Goal: Task Accomplishment & Management: Use online tool/utility

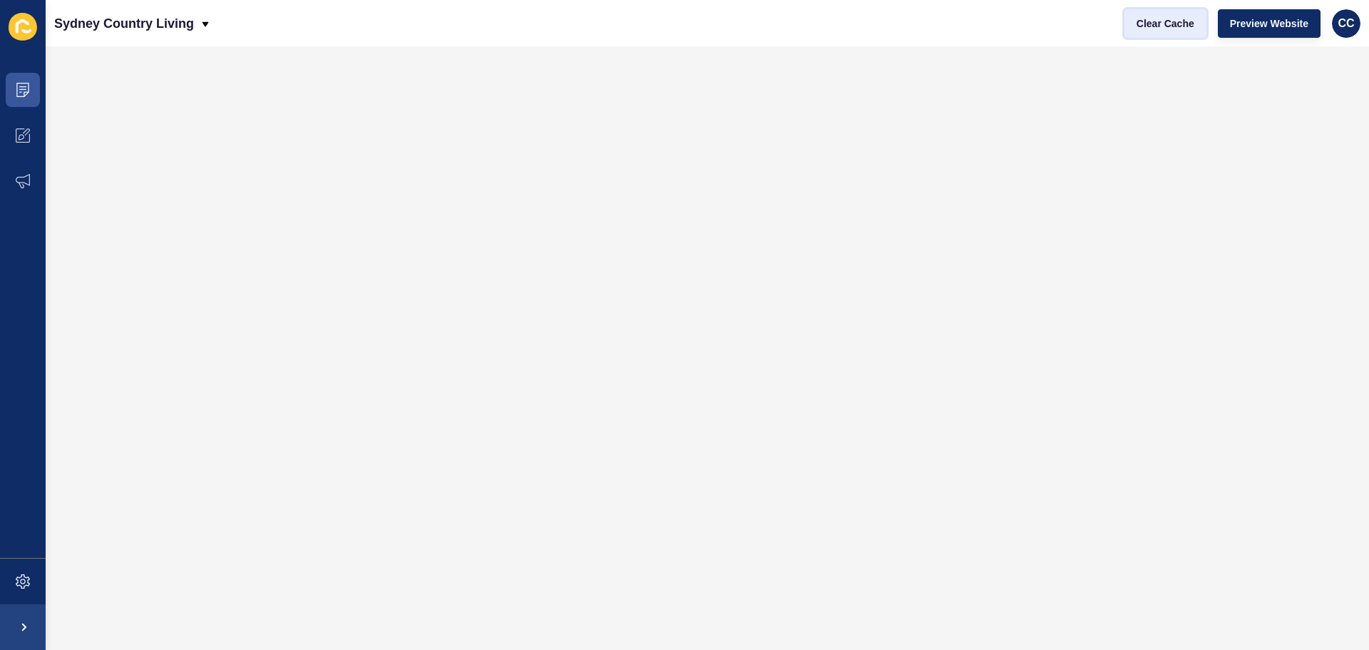
click at [1164, 24] on span "Clear Cache" at bounding box center [1166, 23] width 58 height 14
click at [1150, 39] on div "Clear Cache Preview Website CC" at bounding box center [1242, 24] width 247 height 40
click at [1149, 26] on span "Clear Cache" at bounding box center [1166, 23] width 58 height 14
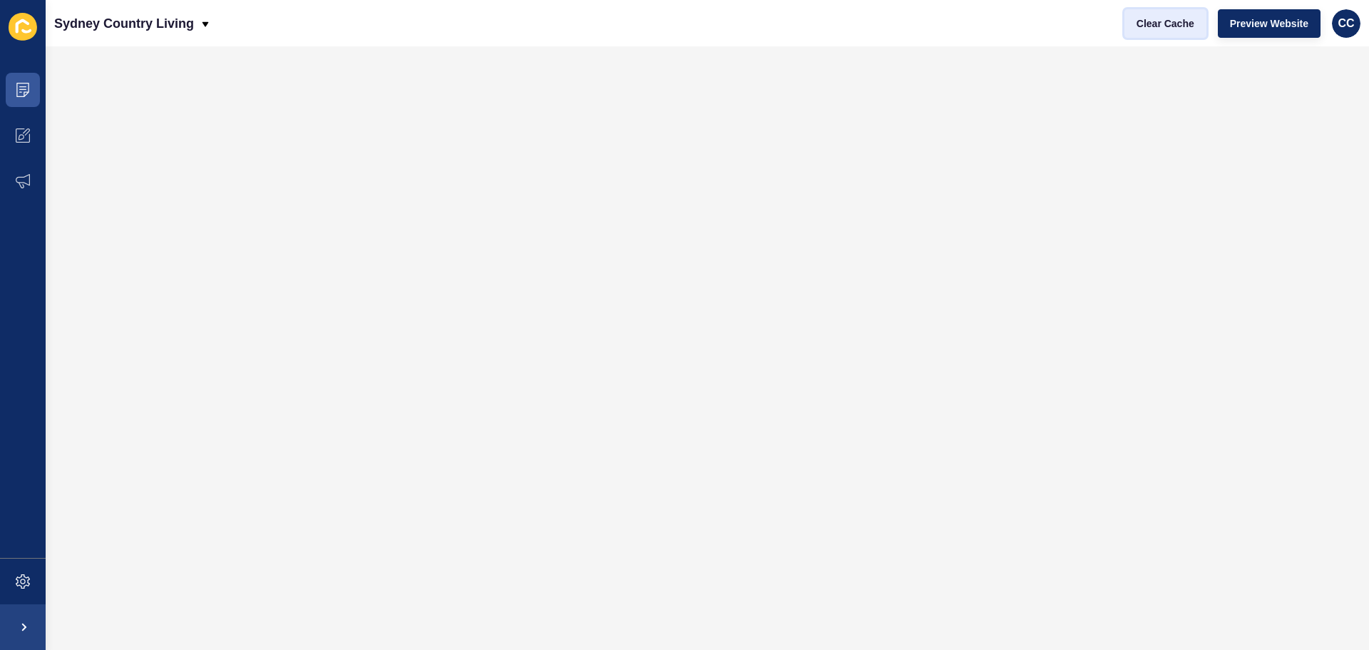
click at [1155, 26] on span "Clear Cache" at bounding box center [1166, 23] width 58 height 14
click at [1130, 29] on button "Clear Cache" at bounding box center [1166, 23] width 82 height 29
click at [1155, 29] on span "Clear Cache" at bounding box center [1166, 23] width 58 height 14
click at [1143, 21] on span "Clear Cache" at bounding box center [1166, 23] width 58 height 14
click at [1129, 23] on button "Clear Cache" at bounding box center [1166, 23] width 82 height 29
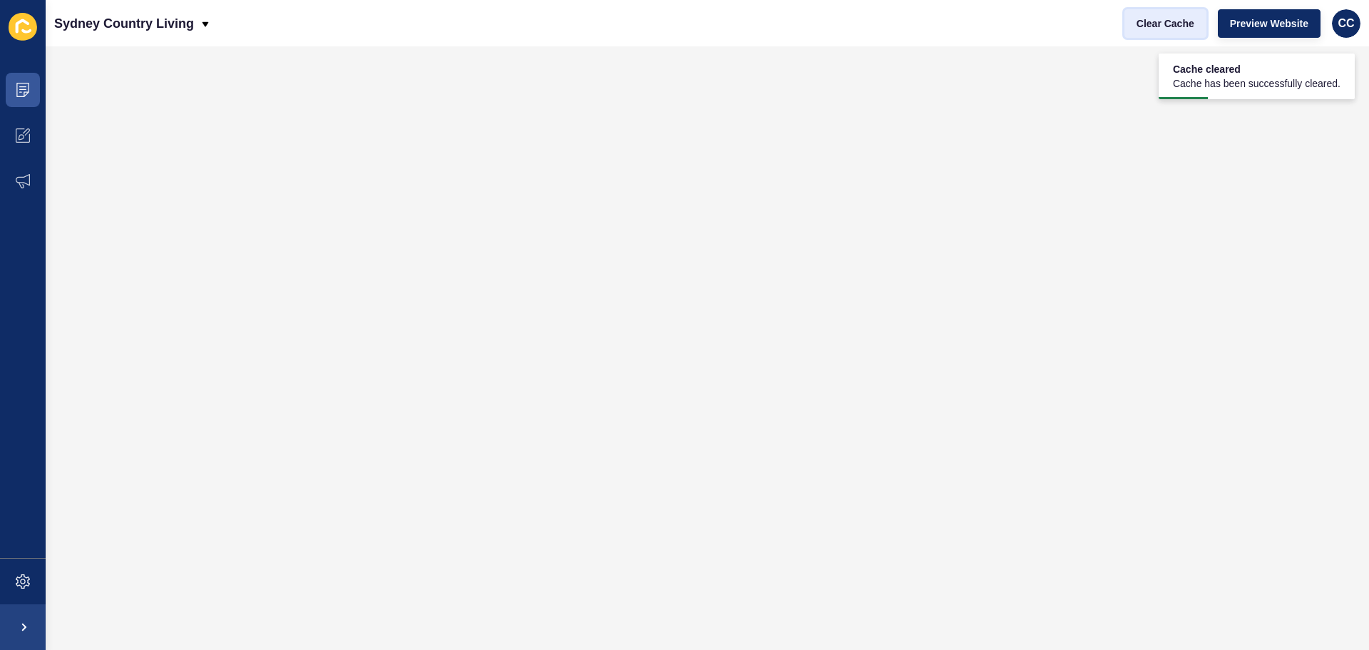
click at [1129, 23] on button "Clear Cache" at bounding box center [1166, 23] width 82 height 29
drag, startPoint x: 1129, startPoint y: 23, endPoint x: 411, endPoint y: 40, distance: 718.3
click at [1129, 22] on button "Clear Cache" at bounding box center [1166, 23] width 82 height 29
